Goal: Task Accomplishment & Management: Manage account settings

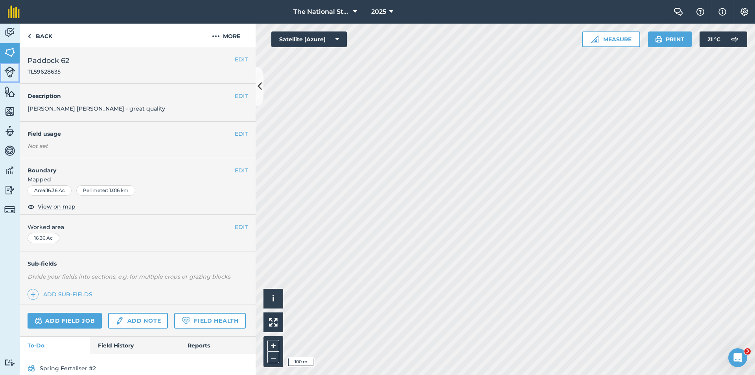
click at [7, 70] on img at bounding box center [9, 71] width 11 height 11
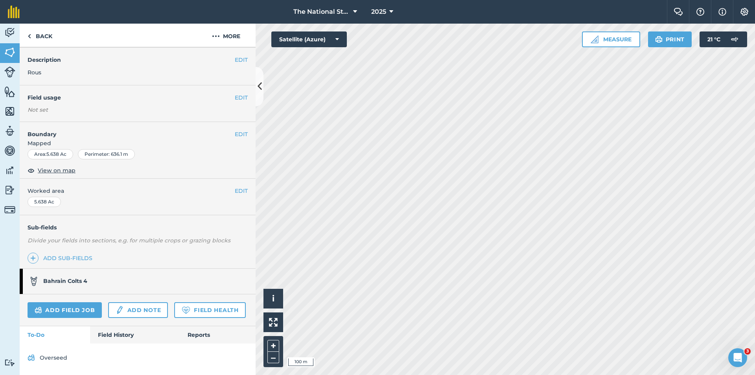
scroll to position [58, 0]
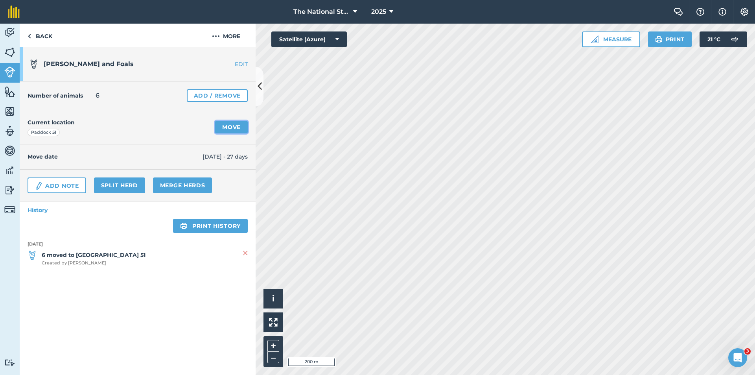
click at [232, 127] on link "Move" at bounding box center [231, 127] width 33 height 13
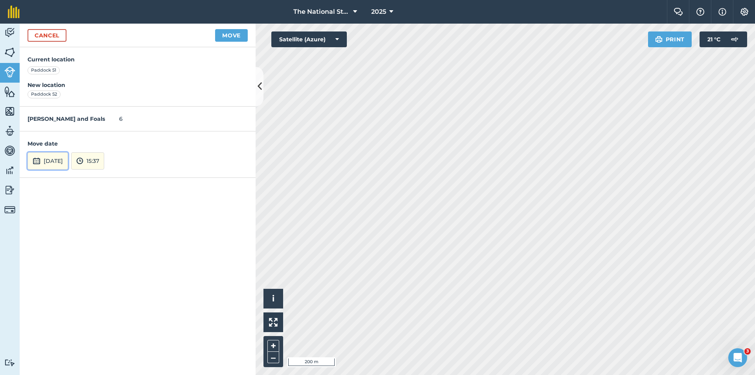
click at [43, 160] on button "[DATE]" at bounding box center [48, 160] width 41 height 17
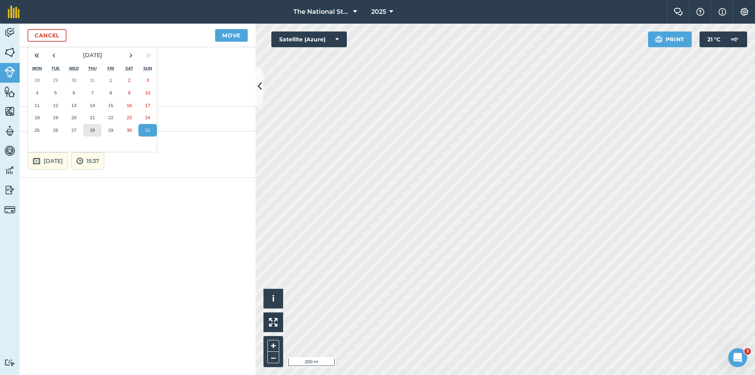
click at [89, 129] on button "28" at bounding box center [92, 130] width 18 height 13
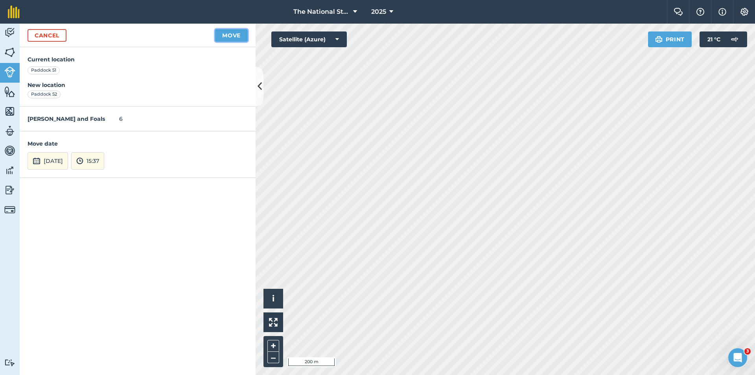
click at [233, 38] on button "Move" at bounding box center [231, 35] width 33 height 13
